Goal: Register for event/course

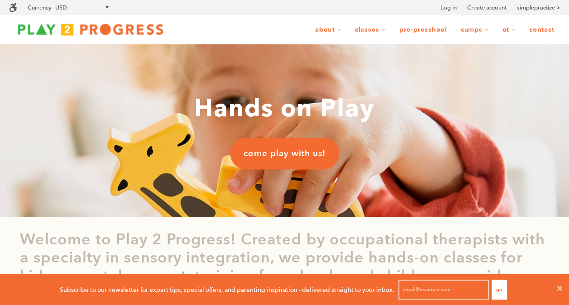
scroll to position [0, 7]
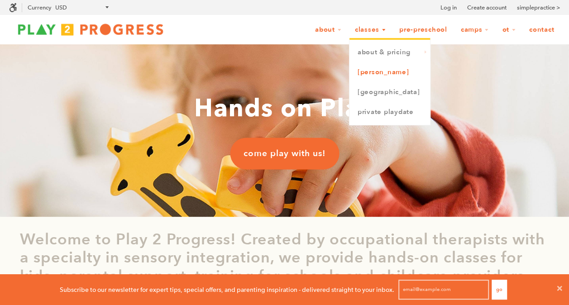
click at [370, 73] on link "[PERSON_NAME]" at bounding box center [389, 72] width 81 height 20
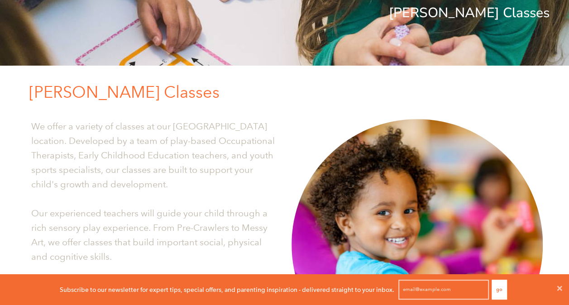
scroll to position [40, 0]
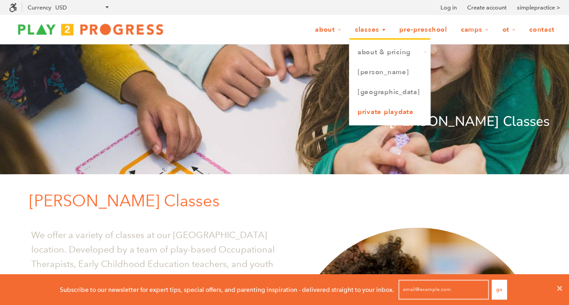
click at [360, 113] on link "Private Playdate" at bounding box center [389, 112] width 81 height 20
